Goal: Task Accomplishment & Management: Complete application form

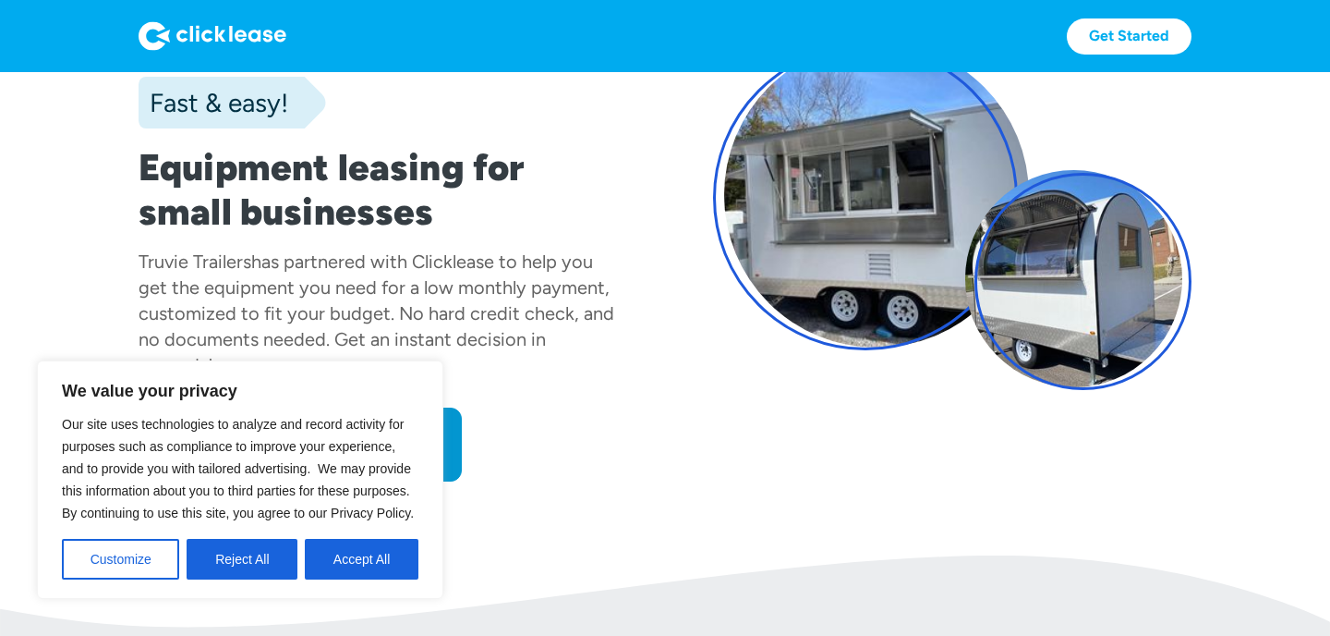
scroll to position [162, 0]
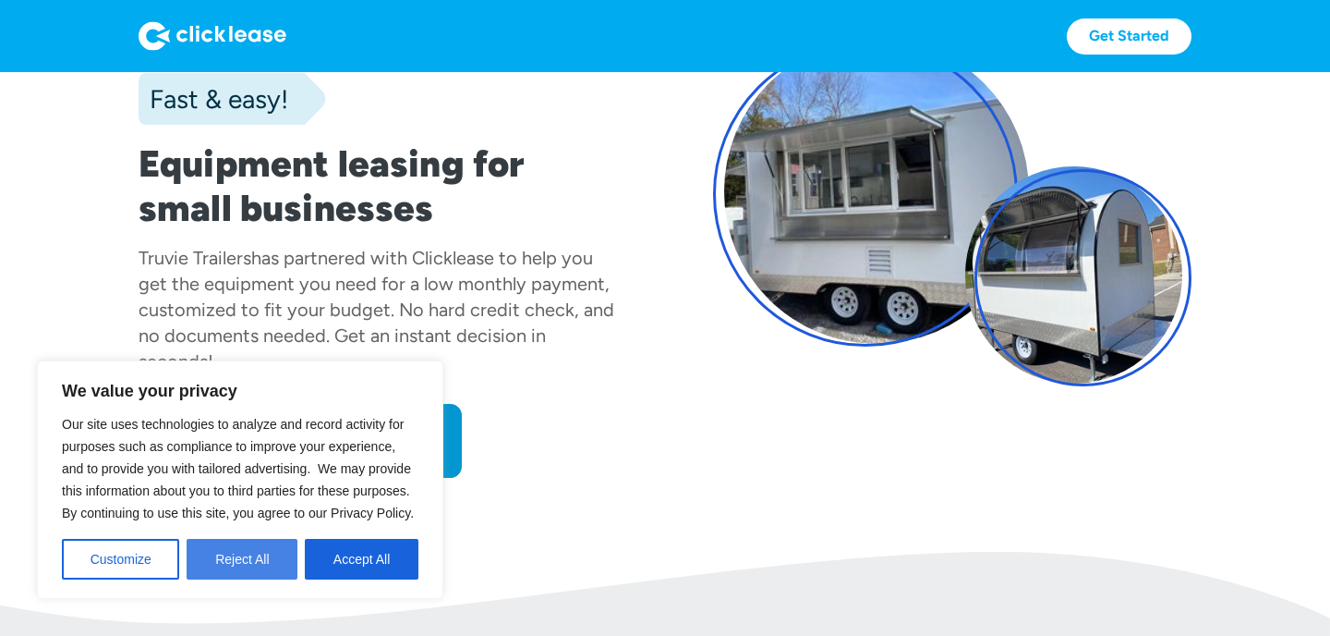
click at [248, 543] on button "Reject All" at bounding box center [242, 559] width 111 height 41
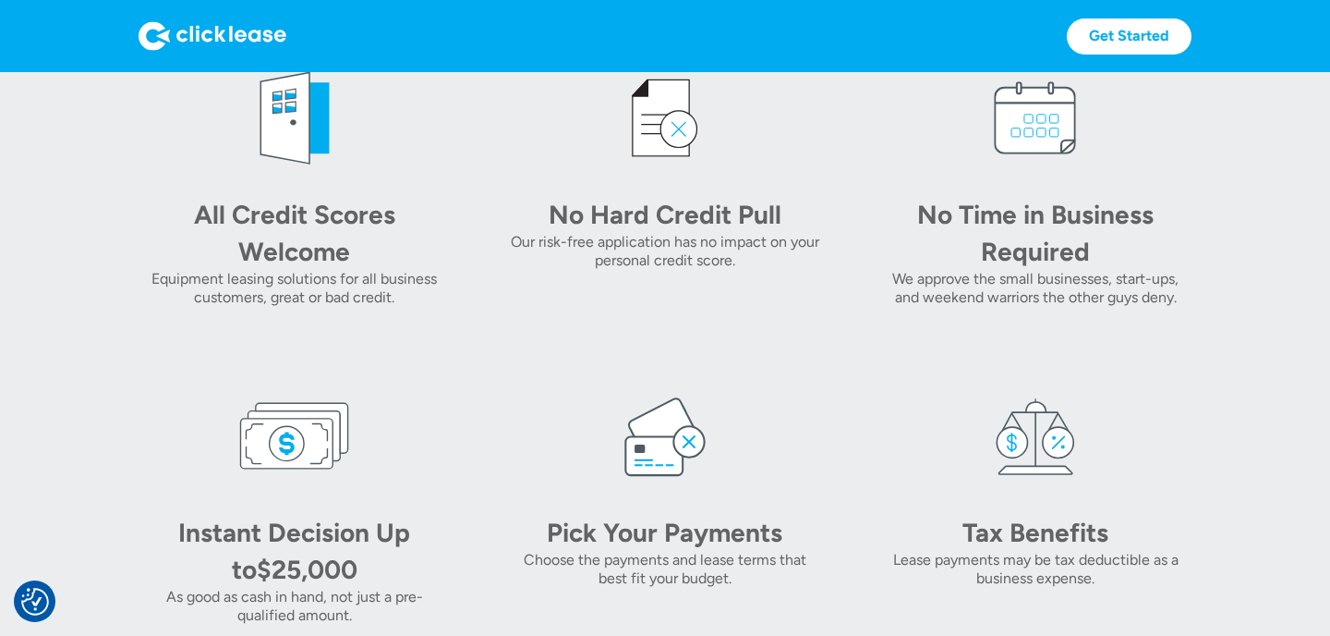
scroll to position [0, 0]
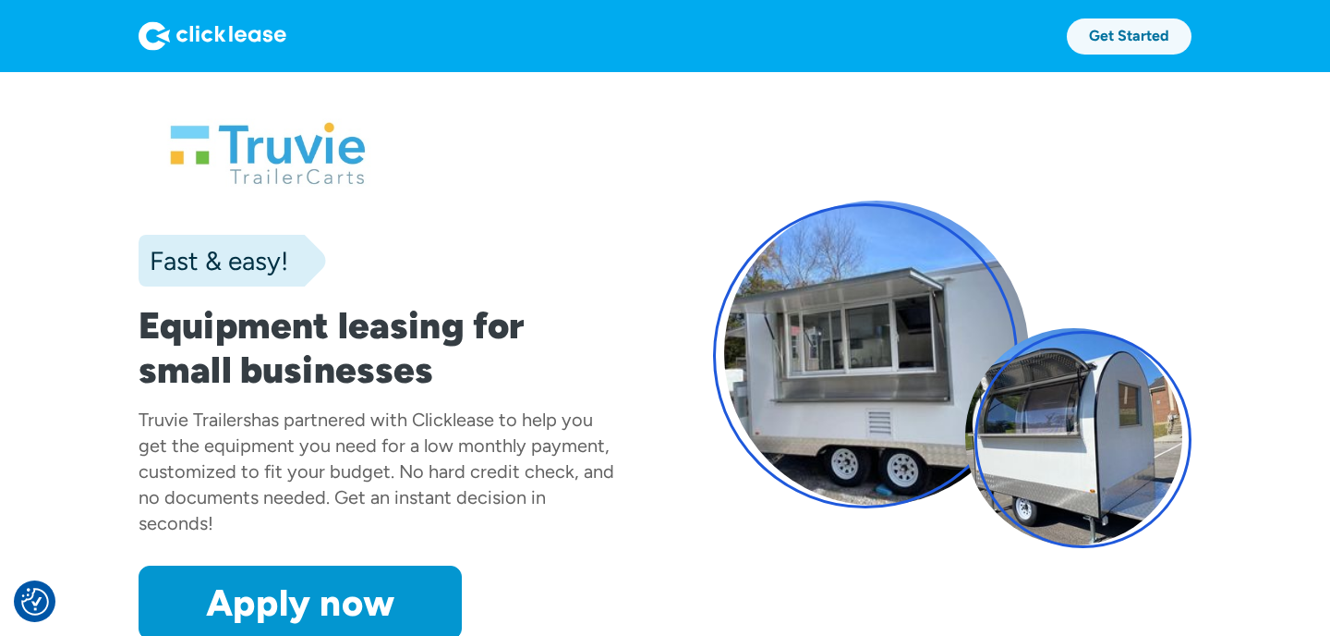
click at [1128, 43] on link "Get Started" at bounding box center [1129, 36] width 125 height 36
